Goal: Find specific page/section: Find specific page/section

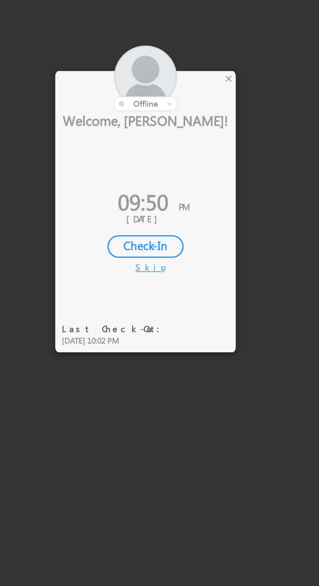
click at [188, 247] on div "×" at bounding box center [188, 244] width 7 height 7
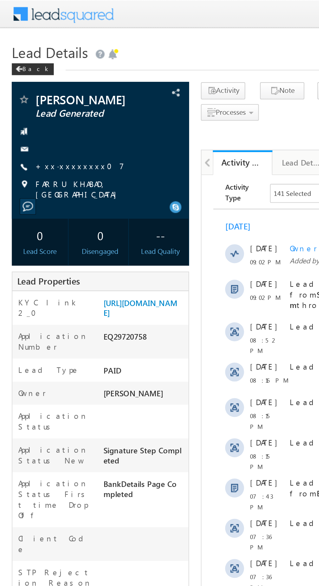
click at [38, 90] on link "+xx-xxxxxxxx07" at bounding box center [44, 92] width 49 height 6
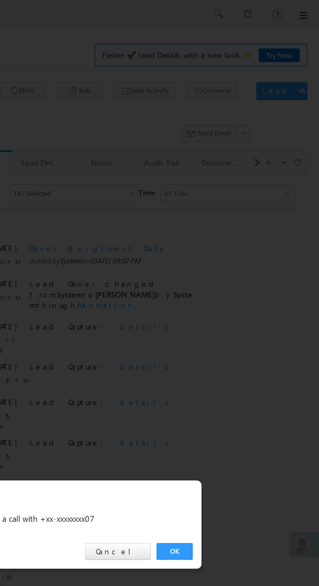
click at [240, 303] on link "OK" at bounding box center [240, 303] width 20 height 9
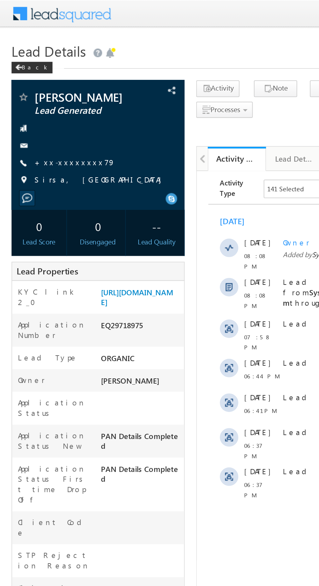
click at [35, 91] on link "+xx-xxxxxxxx79" at bounding box center [43, 92] width 46 height 6
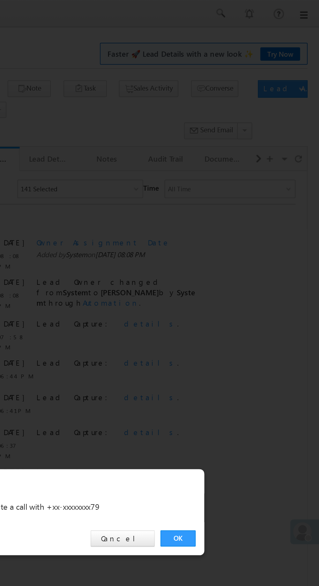
click at [238, 303] on link "OK" at bounding box center [240, 303] width 20 height 9
